Goal: Task Accomplishment & Management: Manage account settings

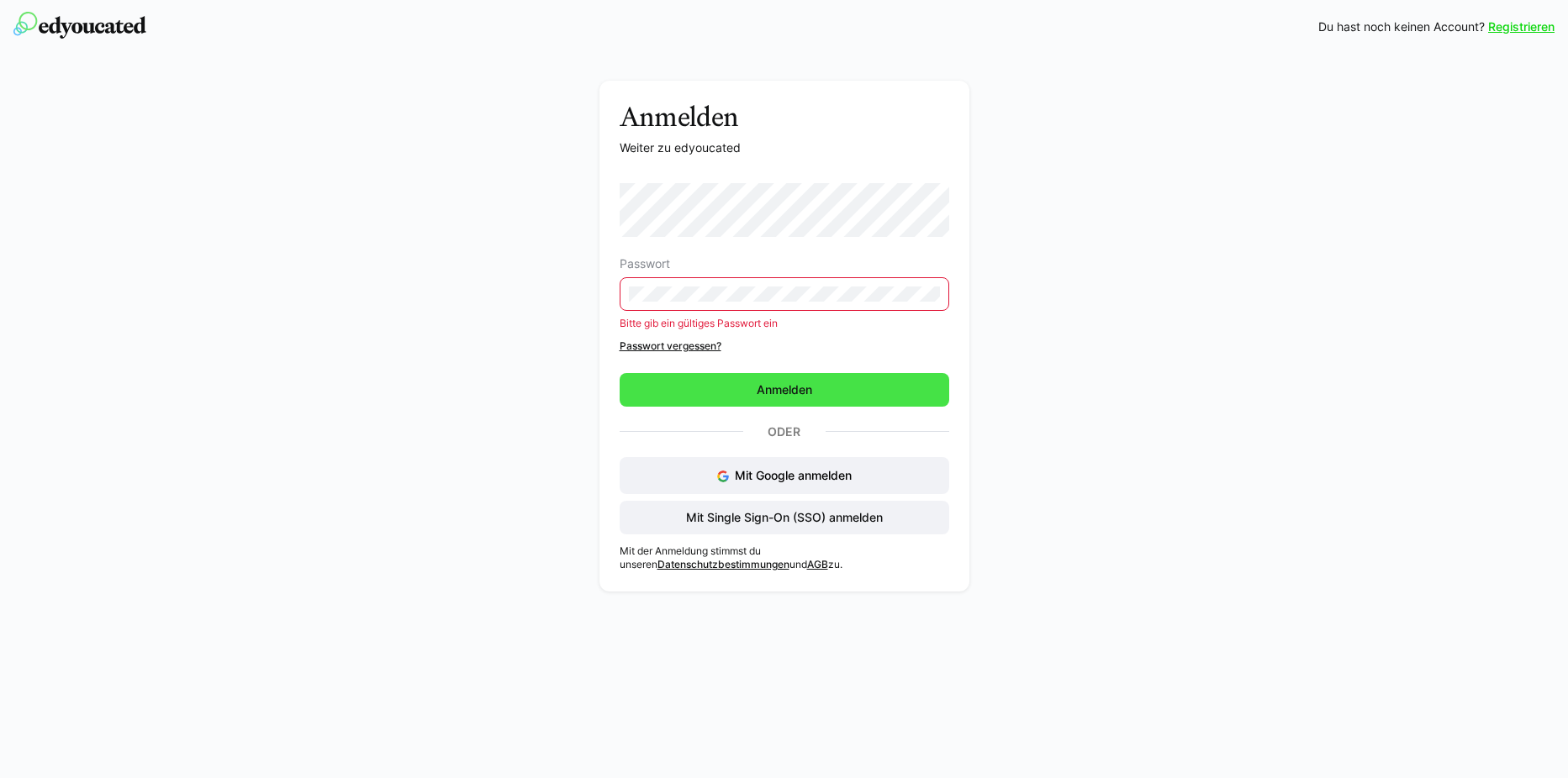
click at [854, 386] on span "Anmelden" at bounding box center [785, 389] width 330 height 34
drag, startPoint x: 614, startPoint y: 295, endPoint x: 568, endPoint y: 294, distance: 46.0
click at [569, 294] on div "Anmelden Weiter zu edyoucated Passwort Bitte gib ein gültiges Passwort ein Pass…" at bounding box center [784, 341] width 948 height 519
click at [503, 251] on div "Anmelden Weiter zu edyoucated Passwort Bitte gib ein gültiges Passwort ein Pass…" at bounding box center [784, 341] width 948 height 519
click at [720, 303] on eds-input at bounding box center [785, 294] width 330 height 34
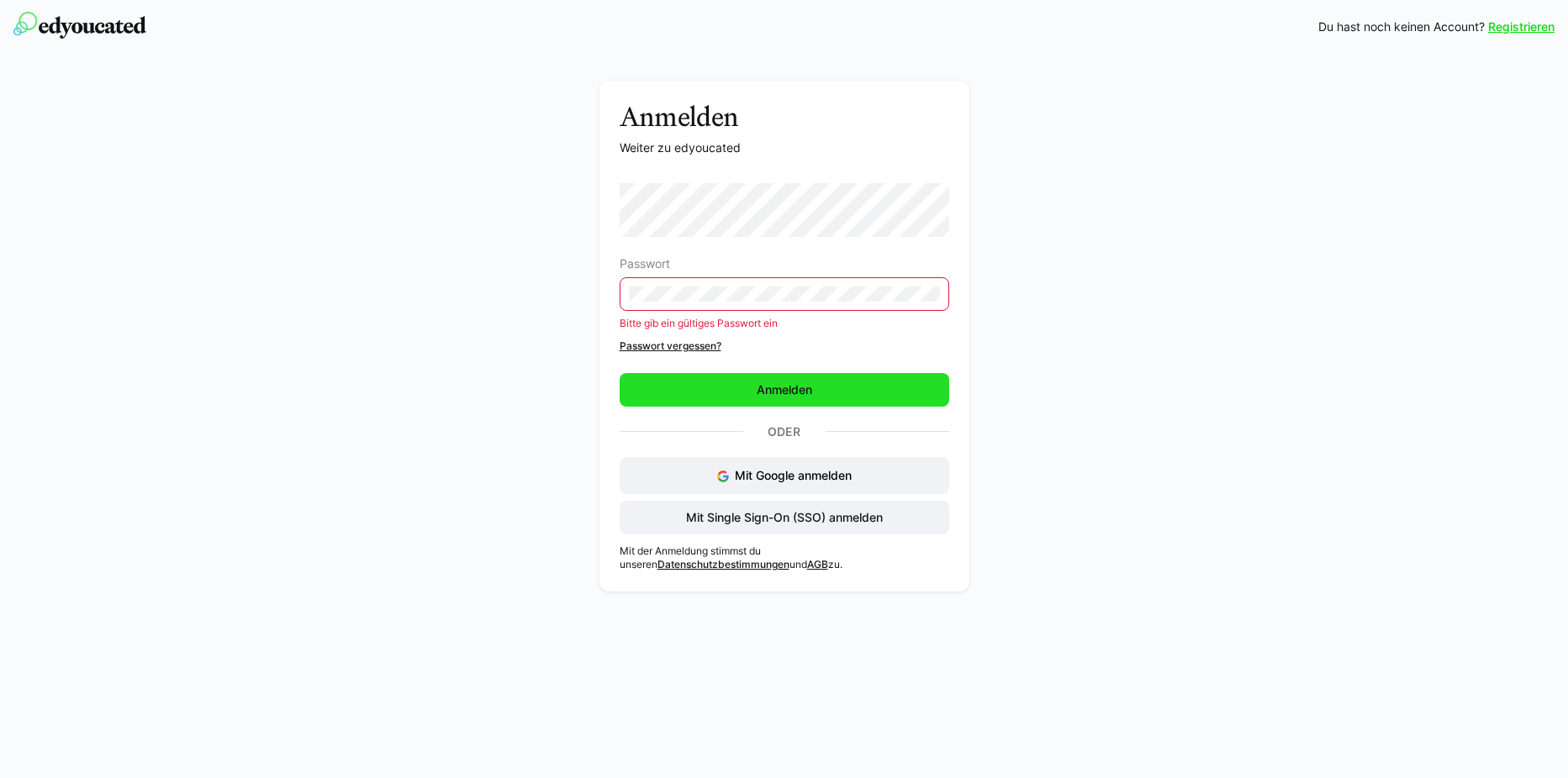
click at [739, 390] on span "Anmelden" at bounding box center [785, 389] width 330 height 34
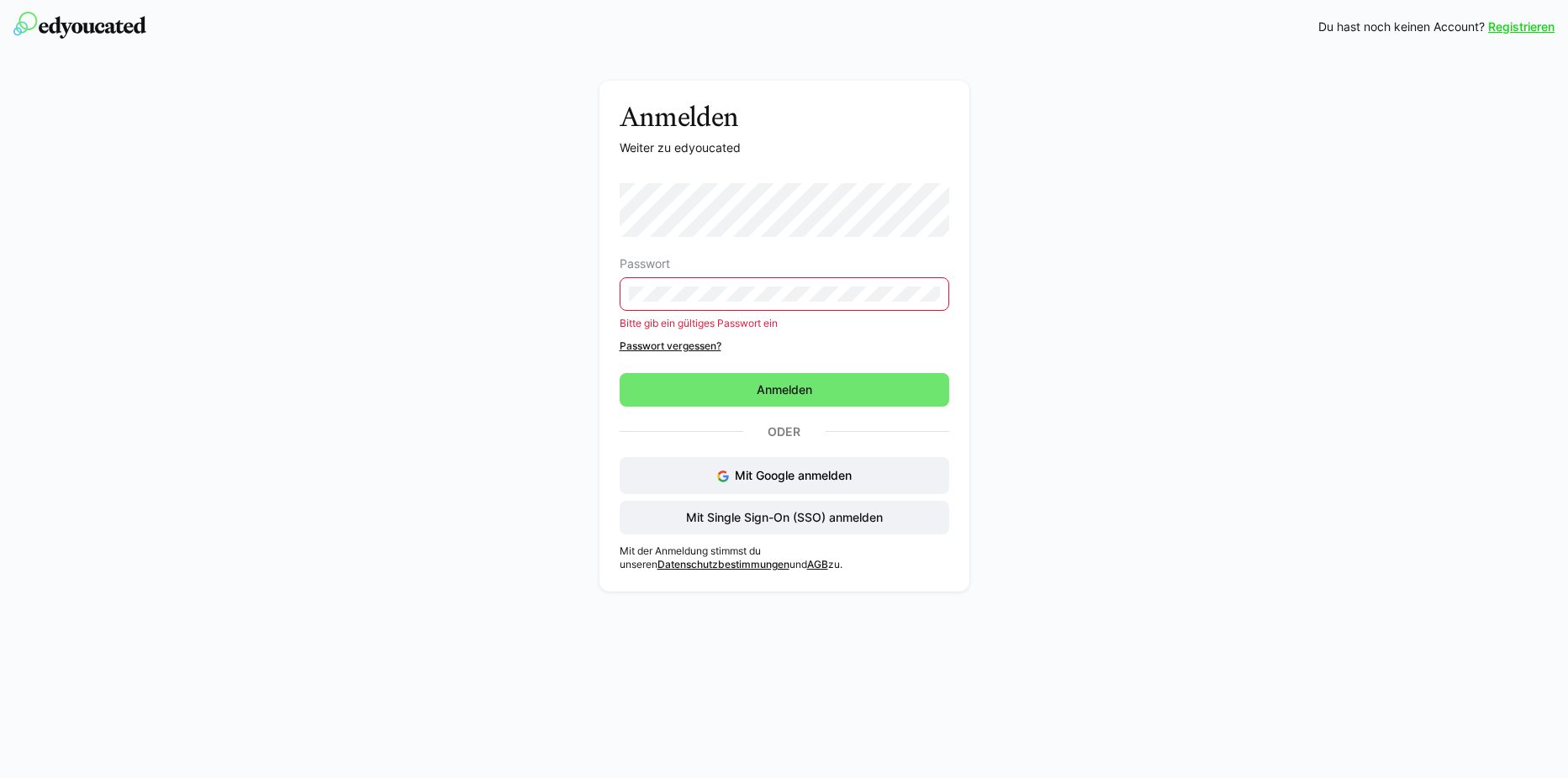
drag, startPoint x: 796, startPoint y: 302, endPoint x: 470, endPoint y: 308, distance: 326.1
click at [470, 308] on div "Anmelden Weiter zu edyoucated Passwort Bitte gib ein gültiges Passwort ein Pass…" at bounding box center [784, 341] width 948 height 519
click at [554, 318] on div "Anmelden Weiter zu edyoucated Passwort Bitte gib ein gültiges Passwort ein Pass…" at bounding box center [784, 341] width 948 height 519
click at [660, 383] on span "Anmelden" at bounding box center [785, 389] width 330 height 34
drag, startPoint x: 708, startPoint y: 303, endPoint x: 583, endPoint y: 314, distance: 125.5
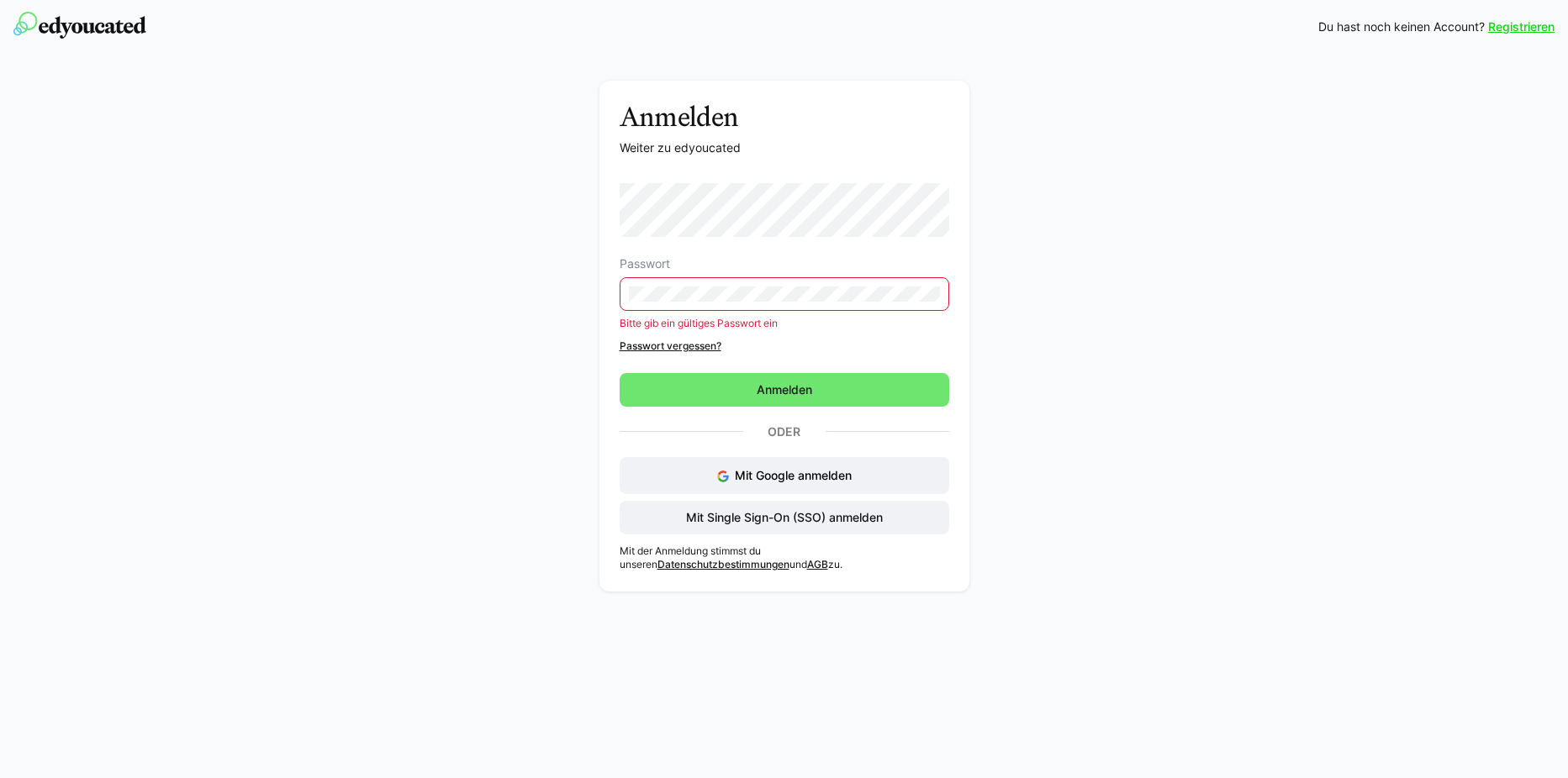
click at [583, 314] on div "Anmelden Weiter zu edyoucated Passwort Bitte gib ein gültiges Passwort ein Pass…" at bounding box center [784, 341] width 948 height 519
click at [882, 390] on span "Anmelden" at bounding box center [785, 389] width 330 height 34
click at [462, 324] on div "Anmelden Weiter zu edyoucated Passwort Bitte gib ein gültiges Passwort ein Pass…" at bounding box center [784, 341] width 948 height 519
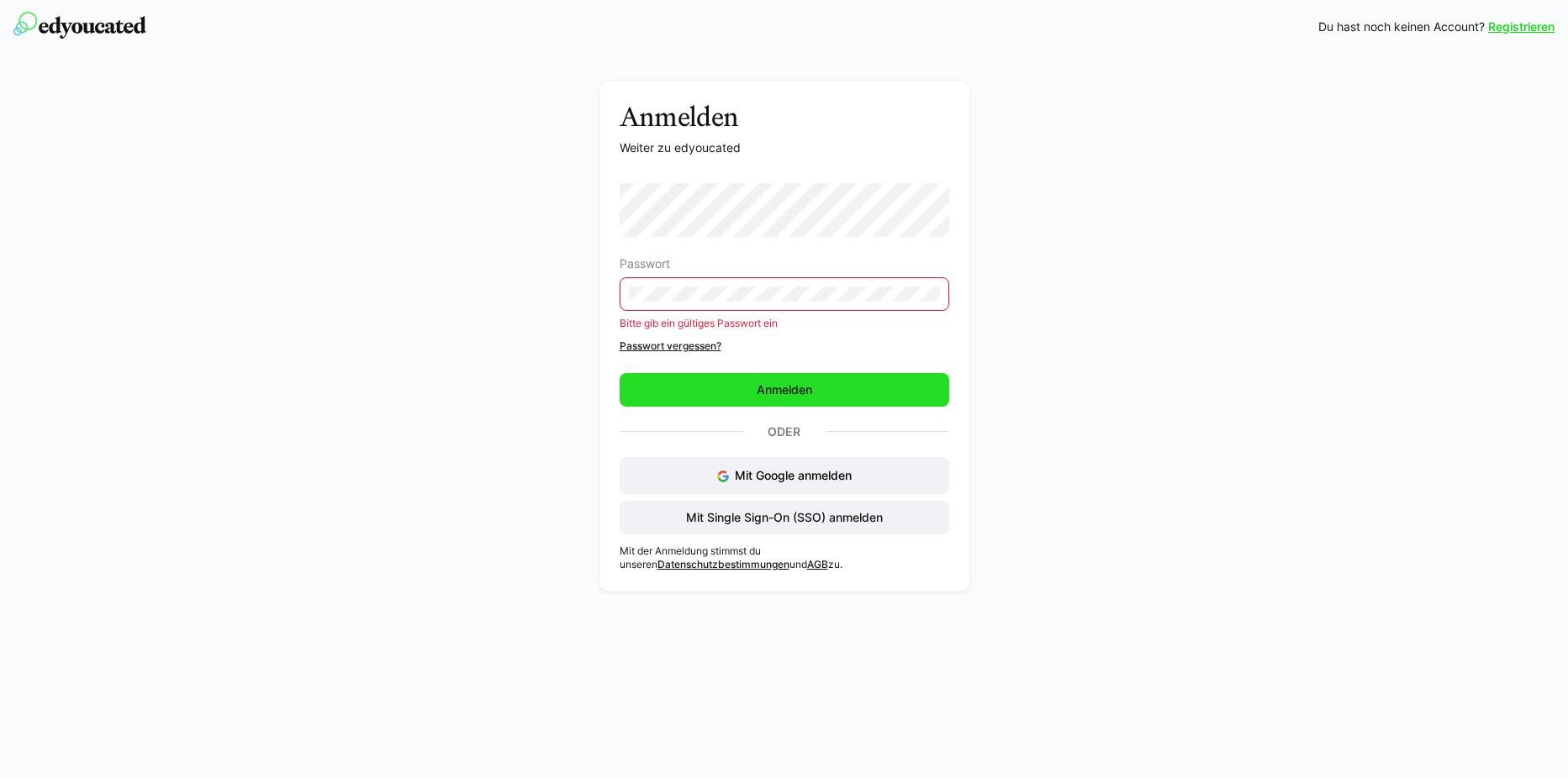
click at [809, 375] on span "Anmelden" at bounding box center [785, 389] width 330 height 34
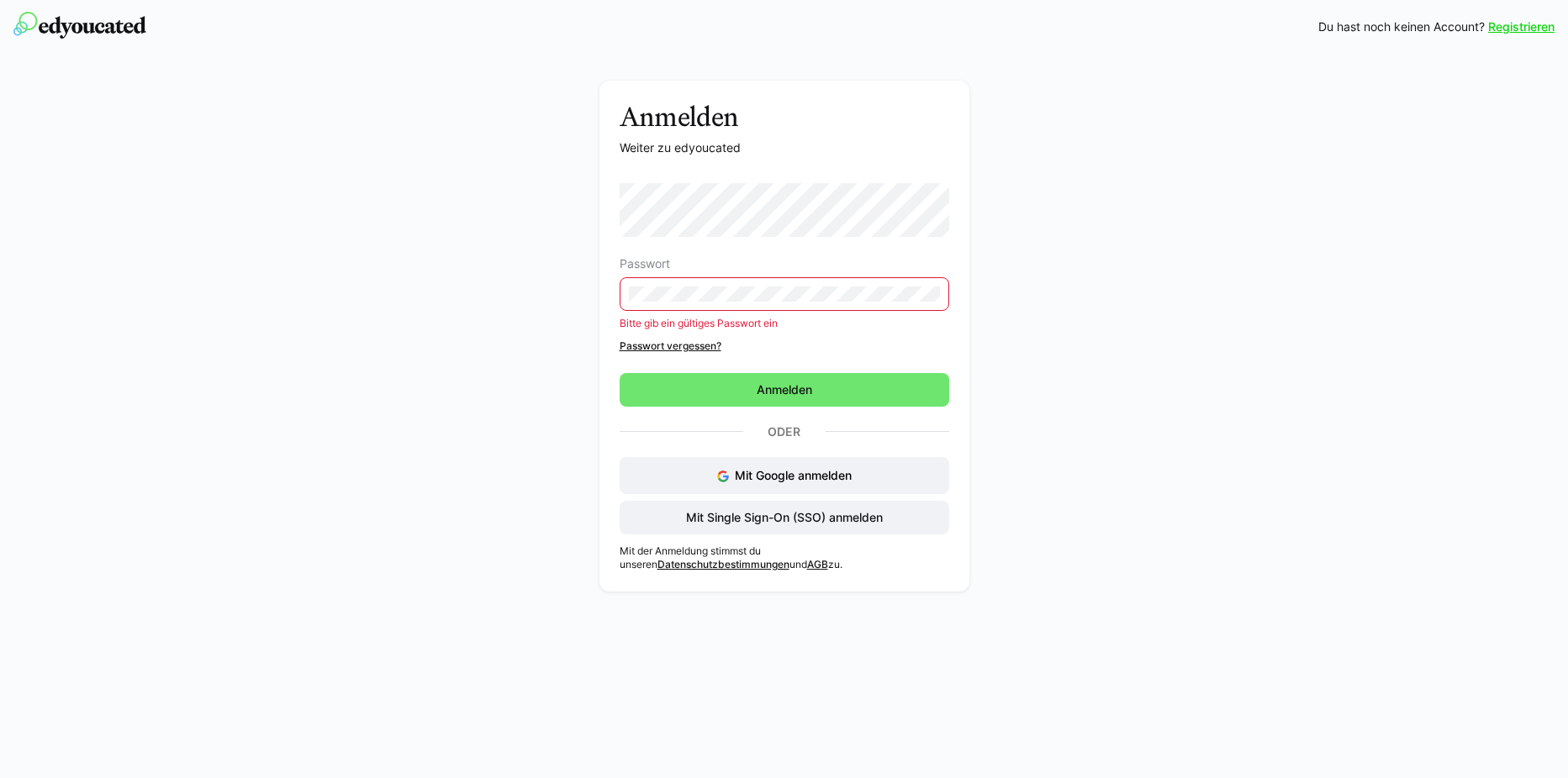
click at [679, 350] on link "Passwort vergessen?" at bounding box center [785, 346] width 330 height 14
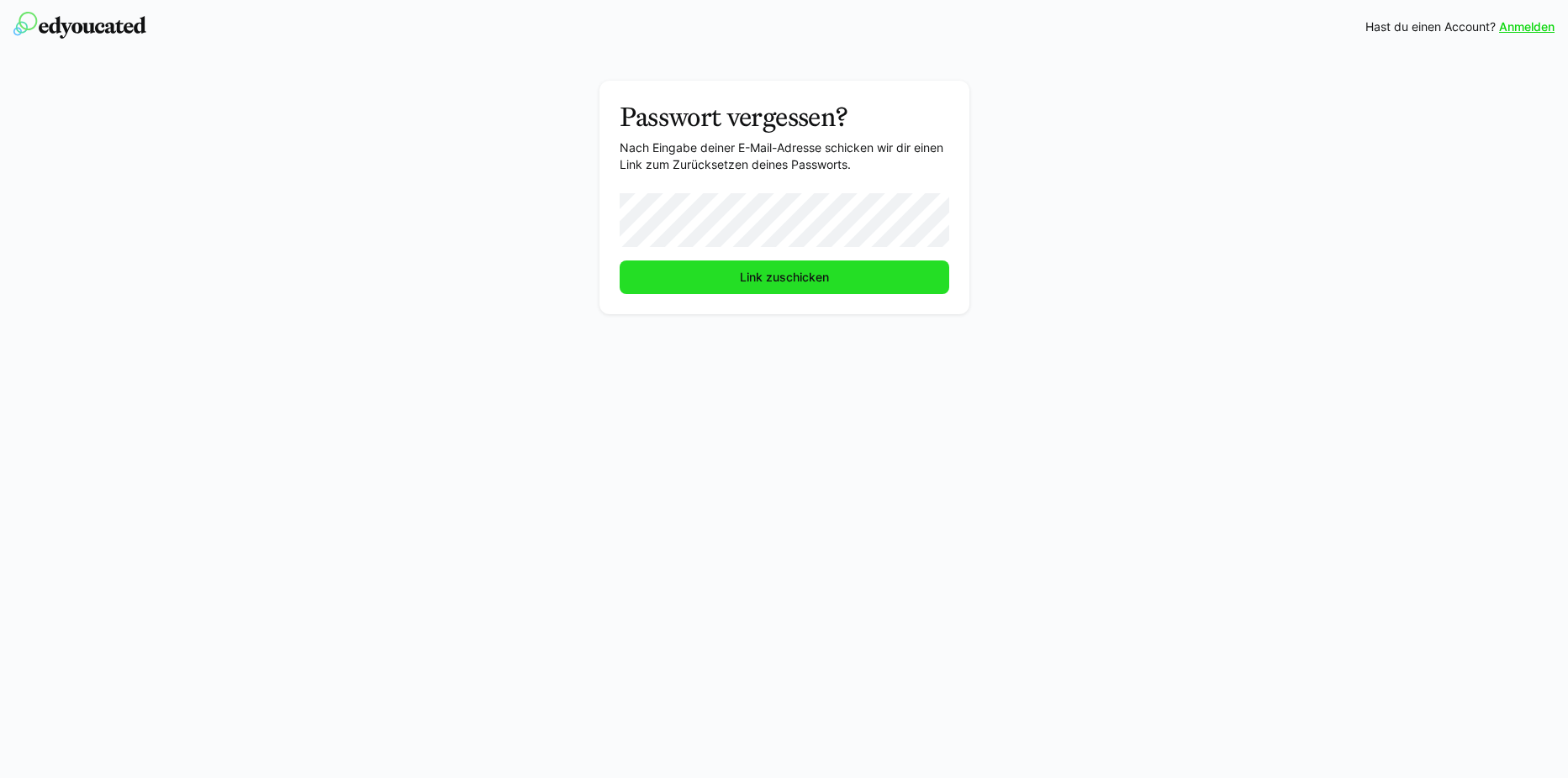
click at [767, 277] on span "Link zuschicken" at bounding box center [784, 277] width 94 height 17
click at [829, 287] on span "Link zuschicken" at bounding box center [785, 277] width 330 height 34
